Goal: Task Accomplishment & Management: Use online tool/utility

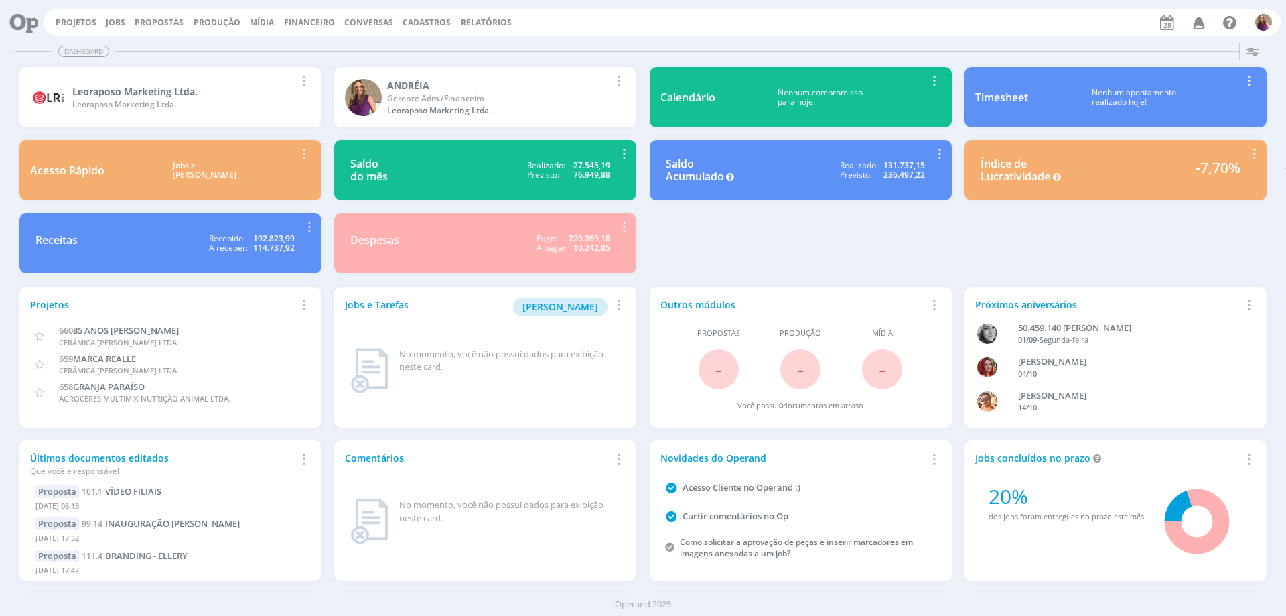
click at [307, 23] on span "Financeiro" at bounding box center [309, 22] width 51 height 11
click at [303, 46] on link "Lançamentos" at bounding box center [311, 45] width 113 height 21
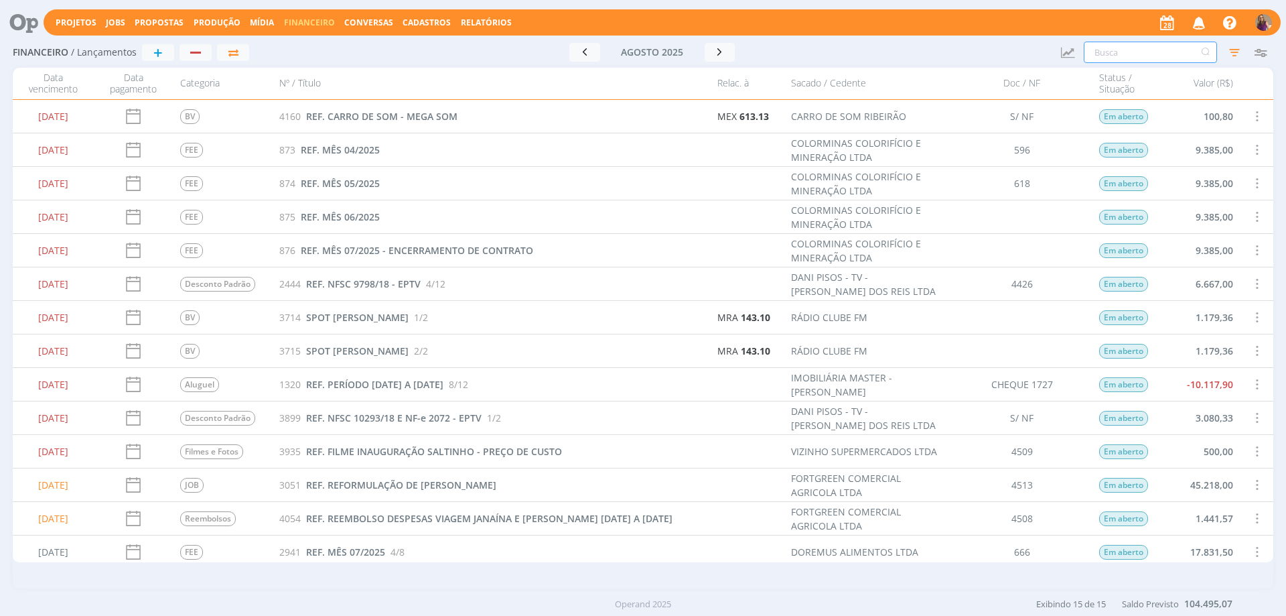
click at [1119, 55] on input "text" at bounding box center [1150, 52] width 133 height 21
type input "rtb"
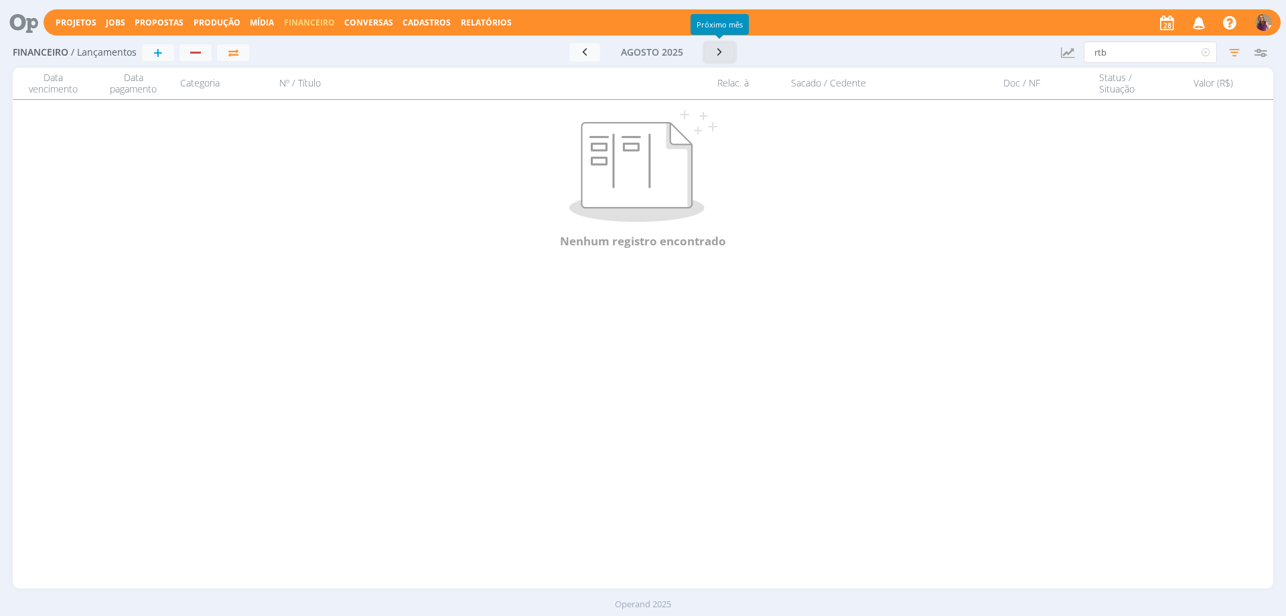
click at [719, 52] on icon "button" at bounding box center [719, 52] width 13 height 13
click at [578, 49] on icon "button" at bounding box center [580, 51] width 13 height 13
drag, startPoint x: 1111, startPoint y: 50, endPoint x: 1020, endPoint y: 54, distance: 91.2
click at [1020, 54] on div "Financeiro / Lançamentos + Ir para mês atual [DATE] < 2025 > Janeiro Fevereiro …" at bounding box center [643, 53] width 1261 height 31
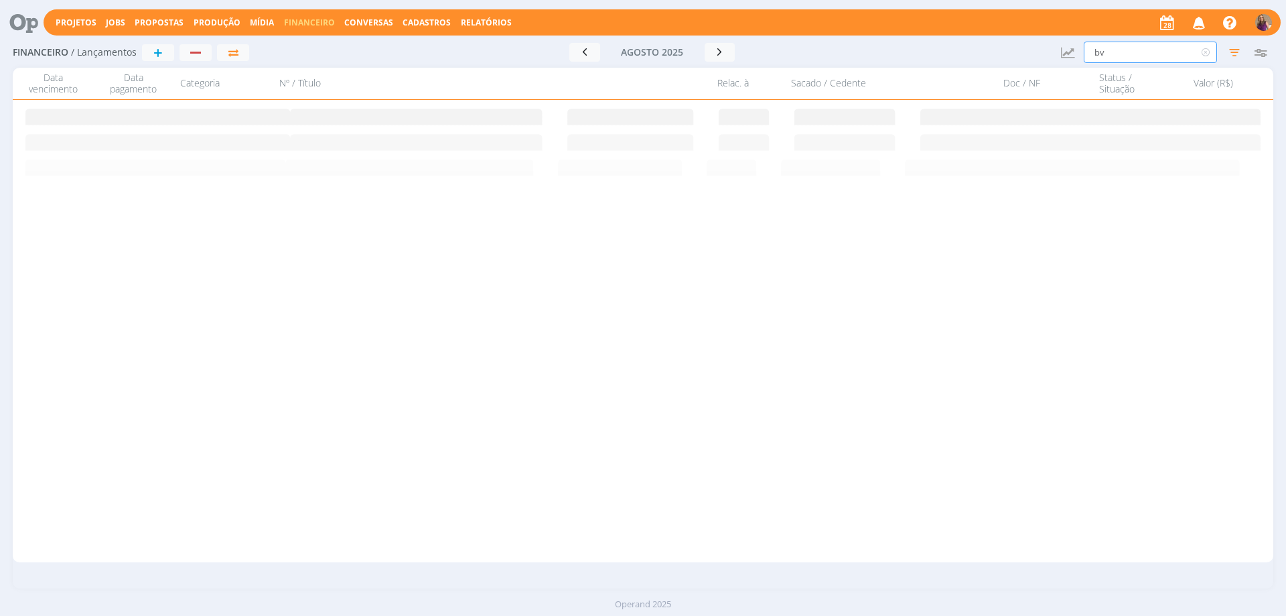
type input "bv"
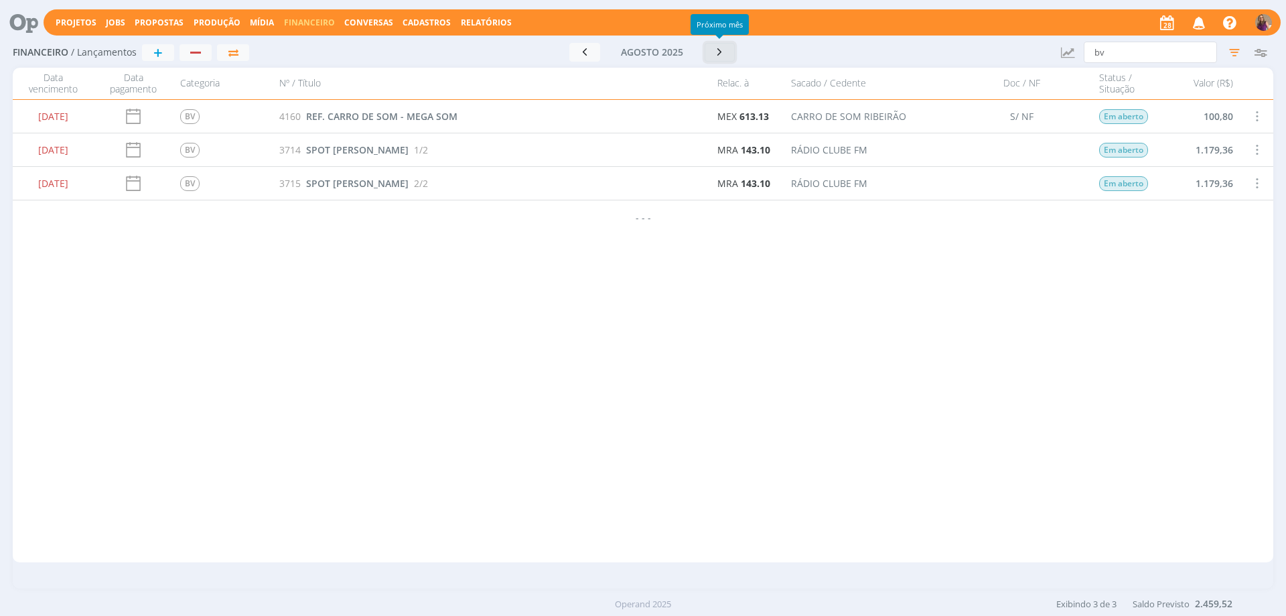
click at [721, 48] on icon "button" at bounding box center [719, 52] width 13 height 13
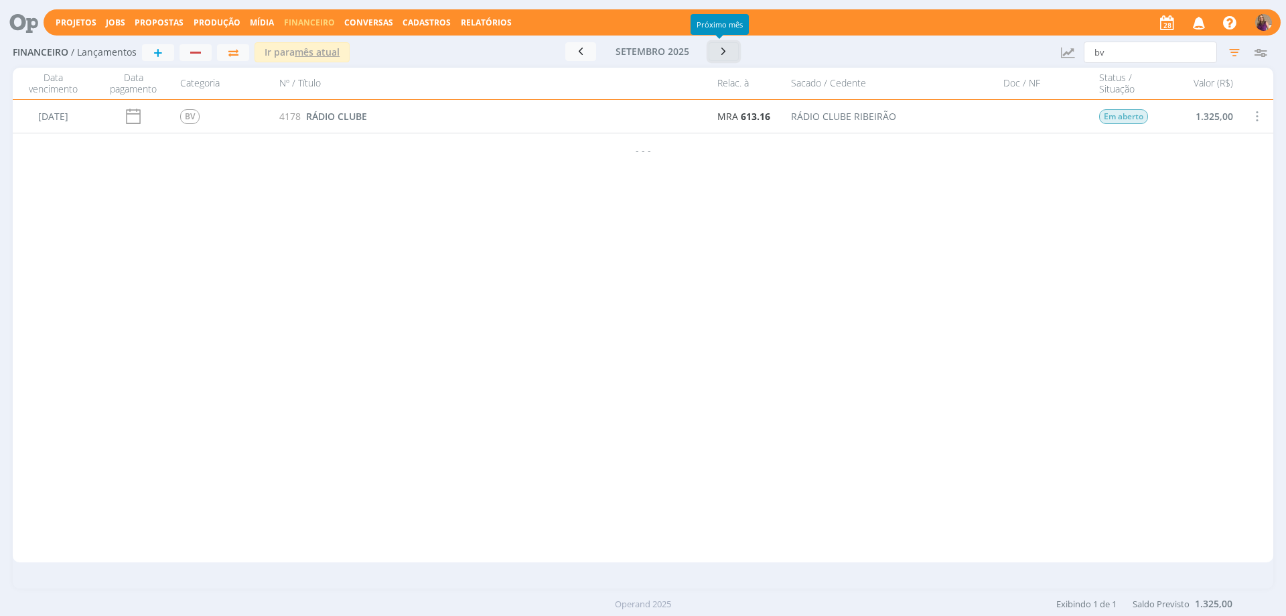
click at [721, 48] on icon "button" at bounding box center [723, 51] width 13 height 13
click at [721, 48] on icon "button" at bounding box center [719, 51] width 13 height 13
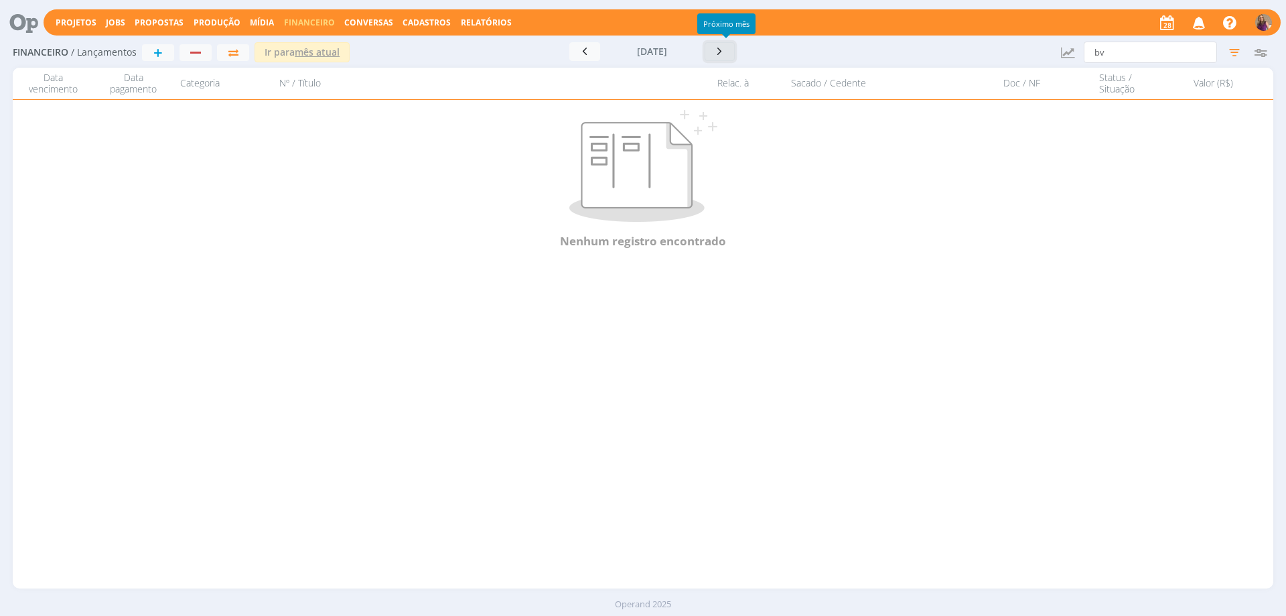
click at [727, 52] on icon "button" at bounding box center [719, 51] width 13 height 13
click at [578, 51] on icon "button" at bounding box center [584, 51] width 13 height 13
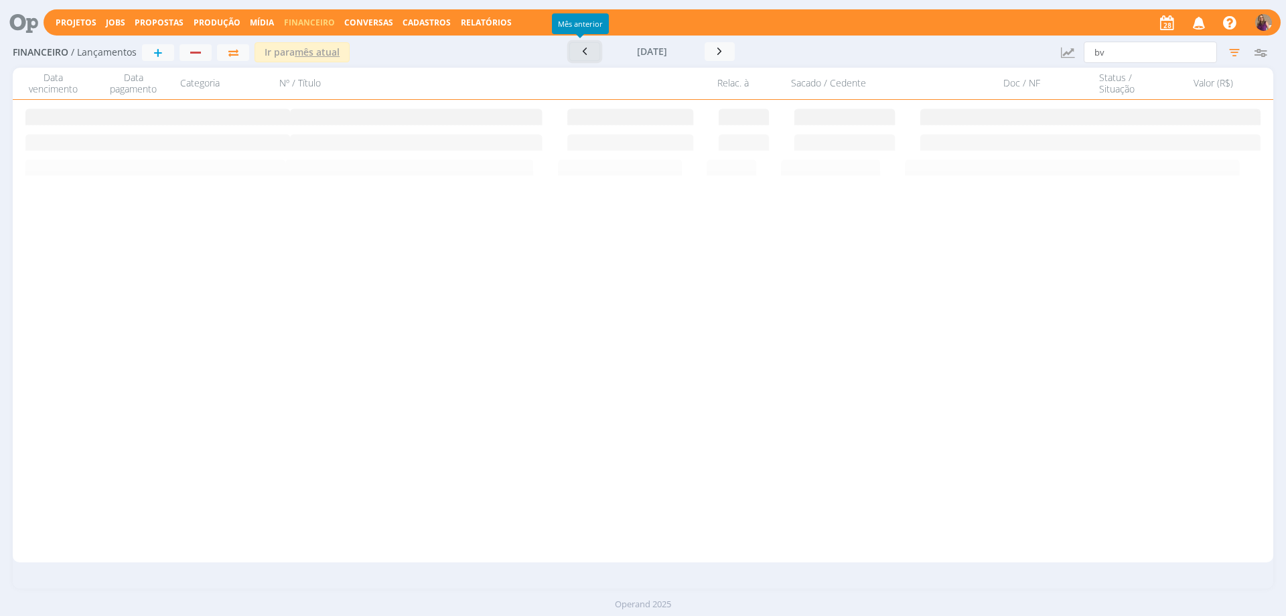
click at [578, 52] on icon "button" at bounding box center [584, 51] width 13 height 13
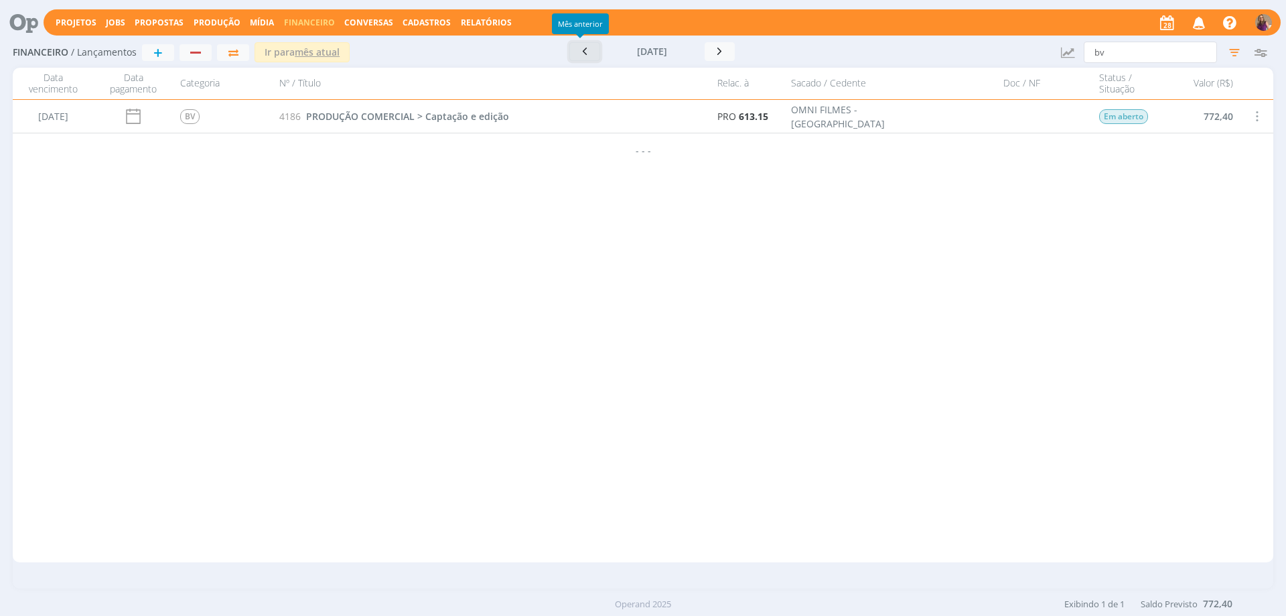
click at [574, 52] on button "button" at bounding box center [584, 51] width 31 height 19
click at [576, 53] on icon "button" at bounding box center [580, 51] width 13 height 13
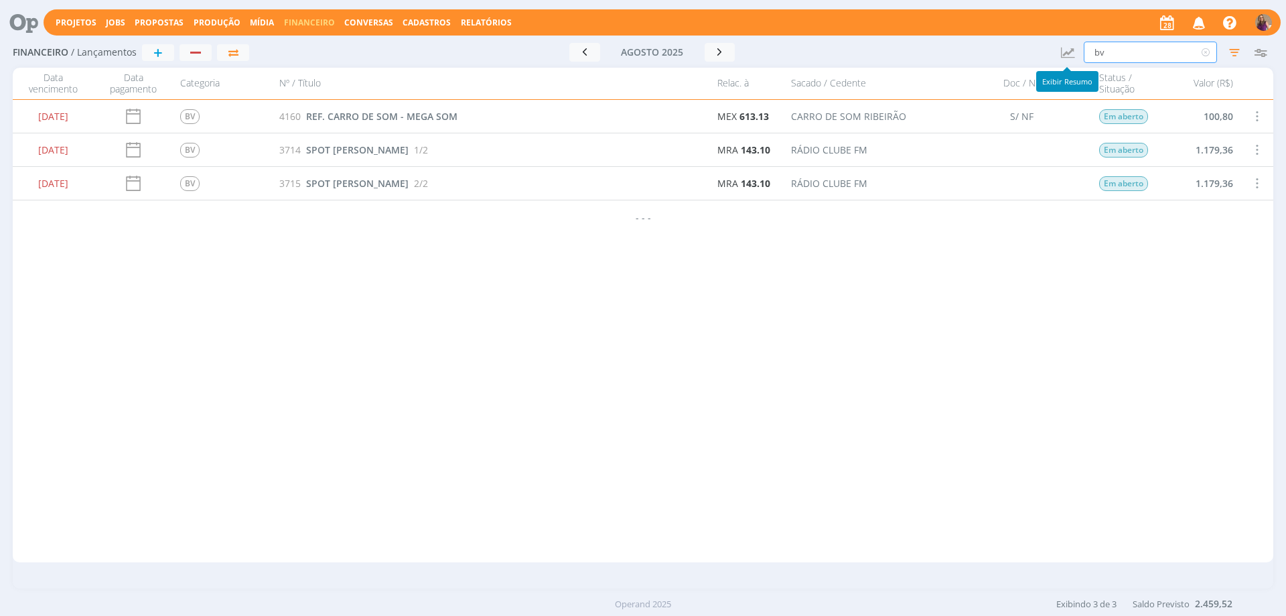
drag, startPoint x: 1115, startPoint y: 52, endPoint x: 1060, endPoint y: 39, distance: 57.2
click at [1061, 39] on div "Financeiro / Lançamentos + Ir para mês atual [DATE] < 2025 > Janeiro Fevereiro …" at bounding box center [643, 53] width 1261 height 31
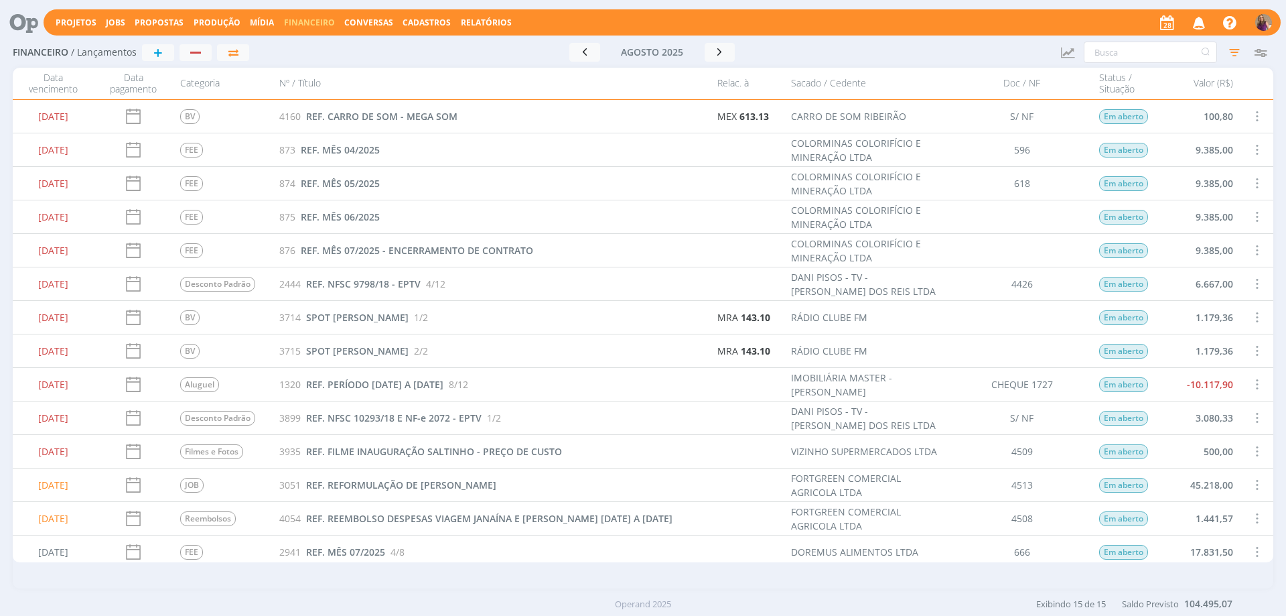
drag, startPoint x: 374, startPoint y: 226, endPoint x: 473, endPoint y: 211, distance: 99.6
click at [385, 210] on div "[DATE] BV 4160 REF. CARRO DE SOM - MEGA SOM MEX 613.13 CARRO DE SOM RIBEIRÃO S/…" at bounding box center [643, 351] width 1261 height 502
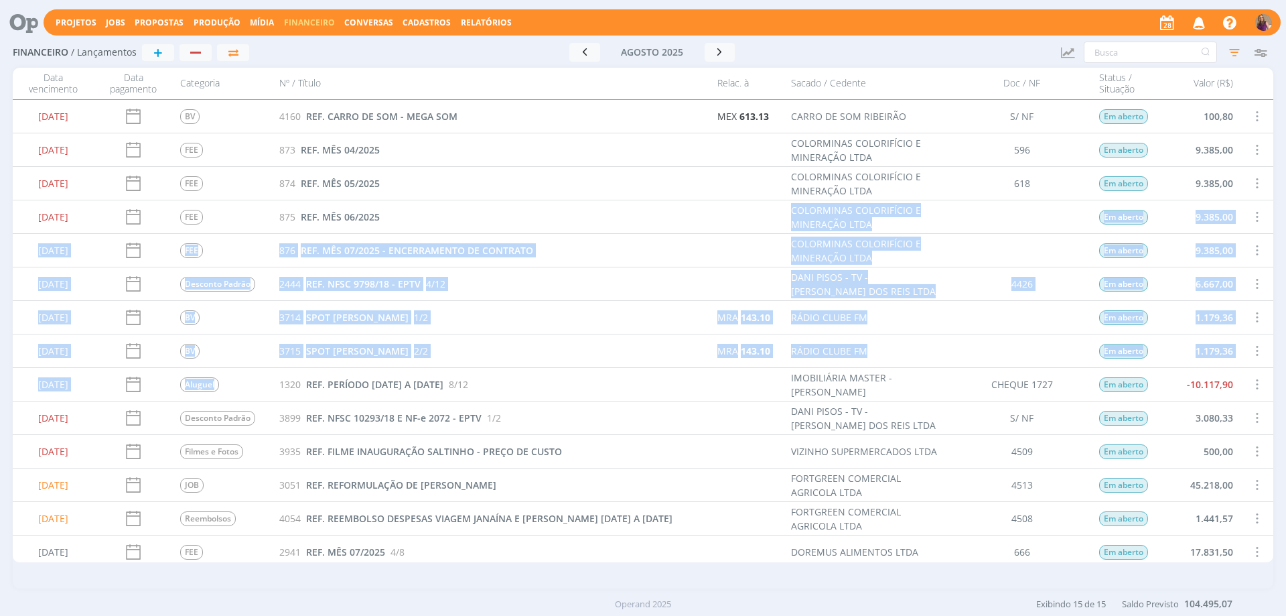
click at [756, 253] on div at bounding box center [748, 250] width 74 height 33
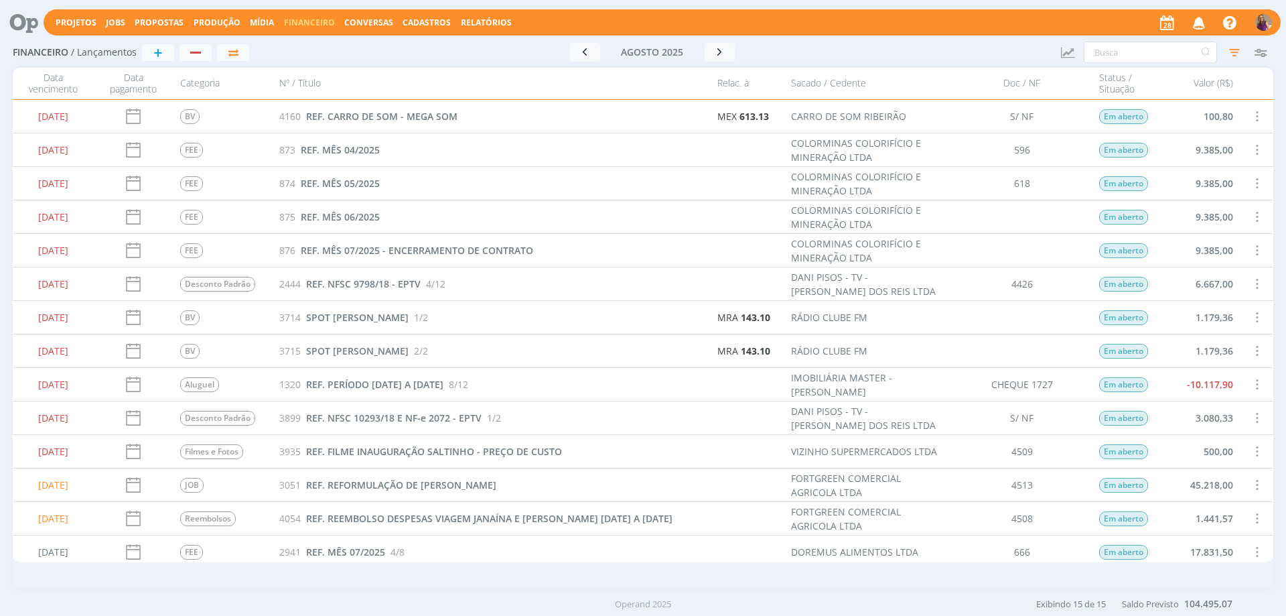
click at [579, 198] on div "874 REF. MÊS 05/2025" at bounding box center [492, 183] width 437 height 33
click at [198, 54] on div "button" at bounding box center [195, 52] width 17 height 9
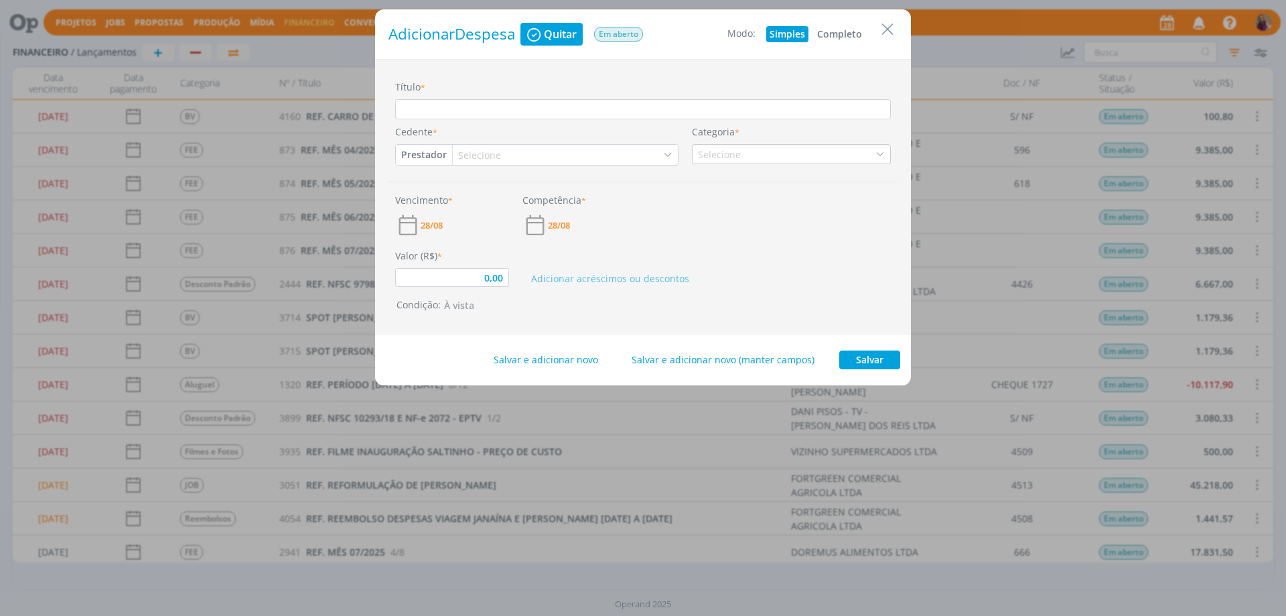
click at [839, 35] on button "Completo" at bounding box center [840, 34] width 52 height 16
type input "0,00"
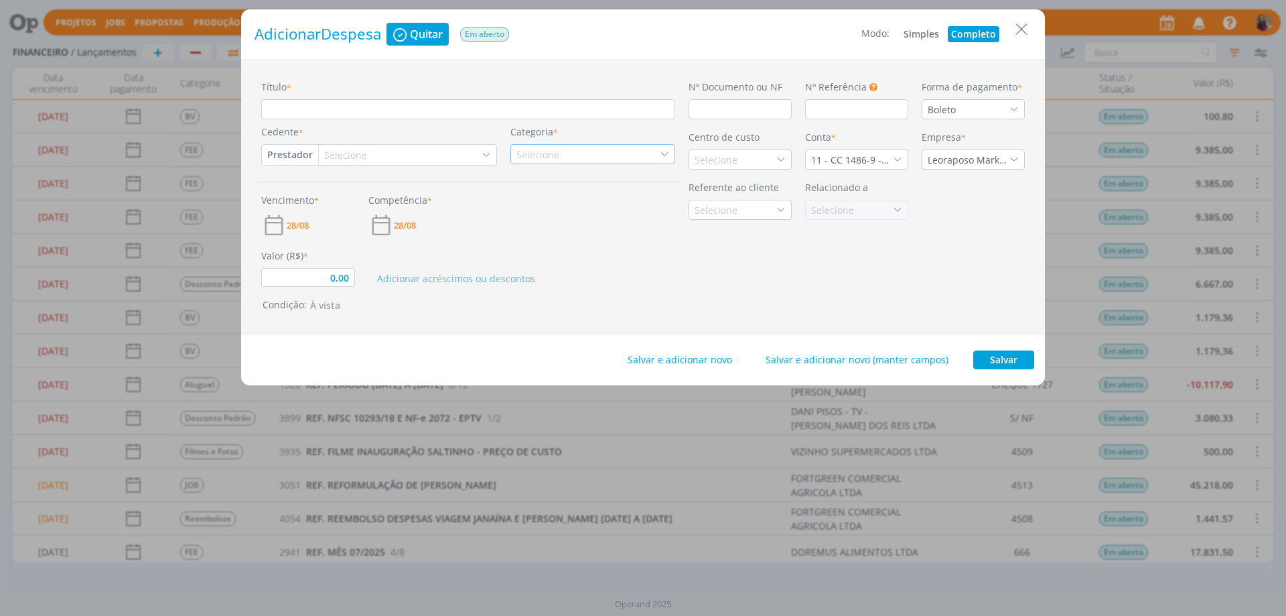
click at [667, 154] on icon "dialog" at bounding box center [664, 153] width 9 height 9
click at [1019, 25] on icon "Close" at bounding box center [1022, 29] width 20 height 20
